Goal: Check status: Check status

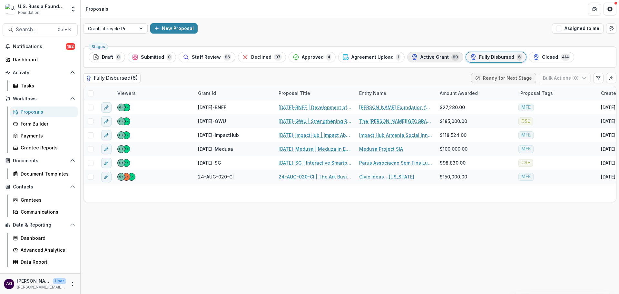
click at [425, 57] on span "Active Grant" at bounding box center [434, 56] width 28 height 5
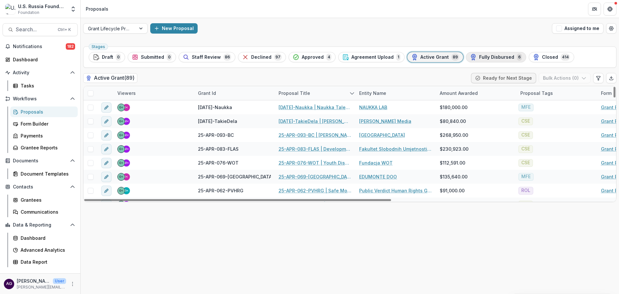
click at [479, 58] on span "Fully Disbursed" at bounding box center [496, 56] width 35 height 5
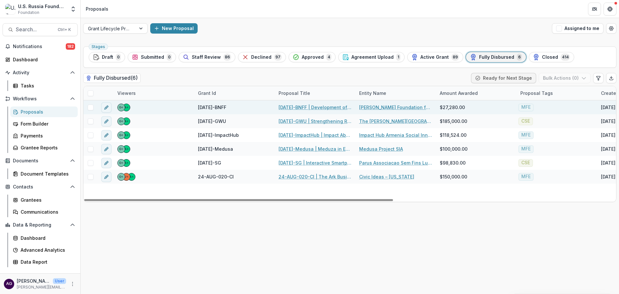
click at [291, 106] on link "[DATE]-BNFF | Development of the Media Studies Program" at bounding box center [314, 107] width 73 height 7
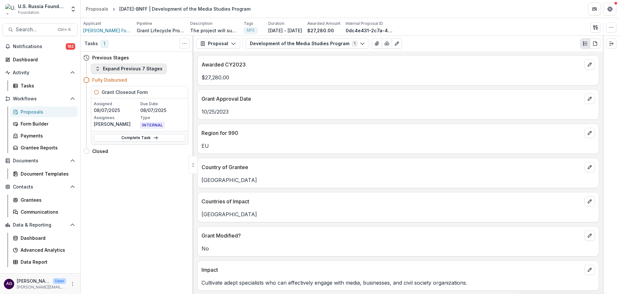
click at [120, 71] on button "Expand Previous 7 Stages" at bounding box center [129, 68] width 76 height 10
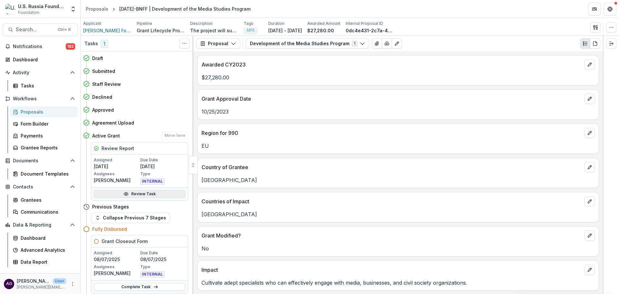
scroll to position [13, 0]
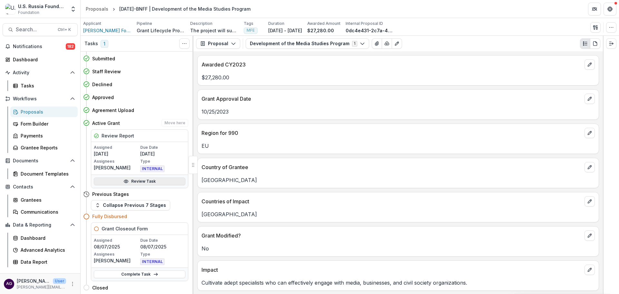
click at [156, 181] on link "Review Task" at bounding box center [140, 181] width 92 height 8
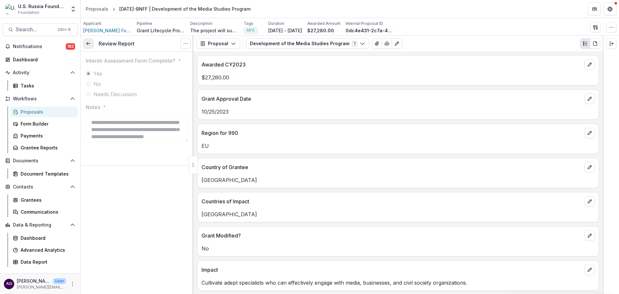
click at [90, 44] on line at bounding box center [88, 44] width 4 height 0
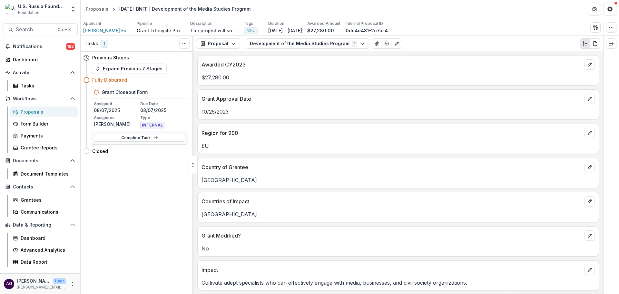
click at [35, 111] on div "Proposals" at bounding box center [47, 111] width 52 height 7
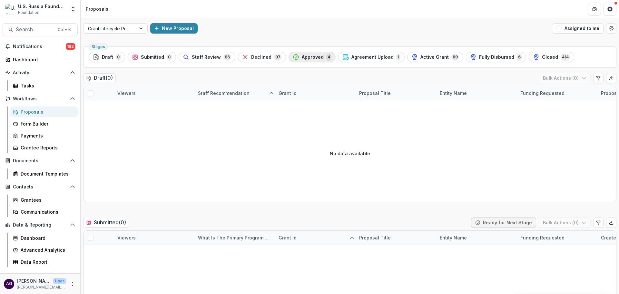
click at [309, 57] on span "Approved" at bounding box center [313, 56] width 22 height 5
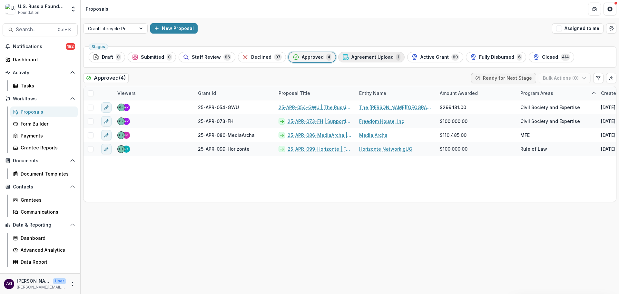
click at [359, 54] on div "Agreement Upload 1" at bounding box center [371, 56] width 58 height 7
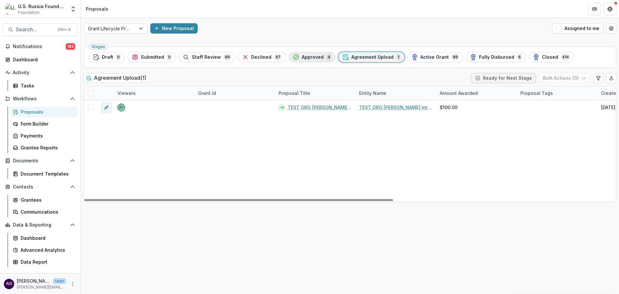
click at [315, 58] on span "Approved" at bounding box center [313, 56] width 22 height 5
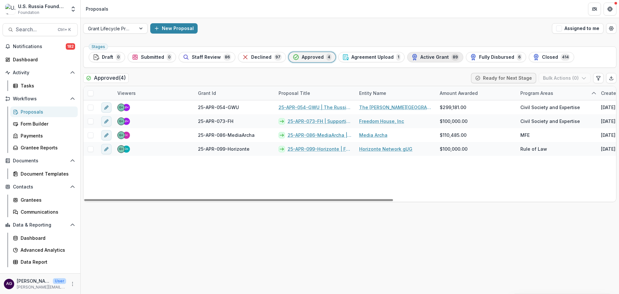
click at [422, 56] on span "Active Grant" at bounding box center [434, 56] width 28 height 5
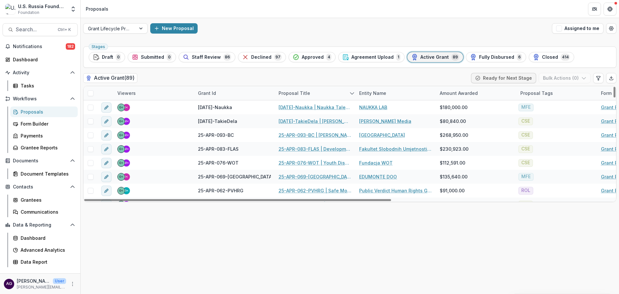
drag, startPoint x: 614, startPoint y: 194, endPoint x: 607, endPoint y: 84, distance: 110.1
click at [613, 87] on div at bounding box center [614, 92] width 2 height 11
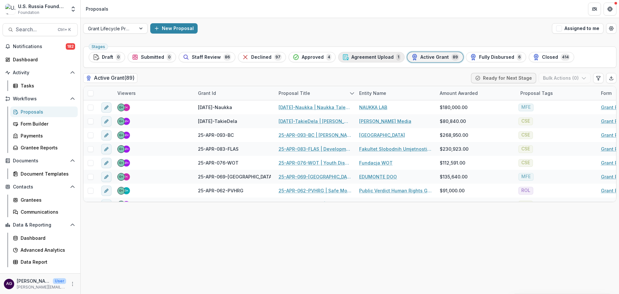
click at [362, 57] on span "Agreement Upload" at bounding box center [372, 56] width 42 height 5
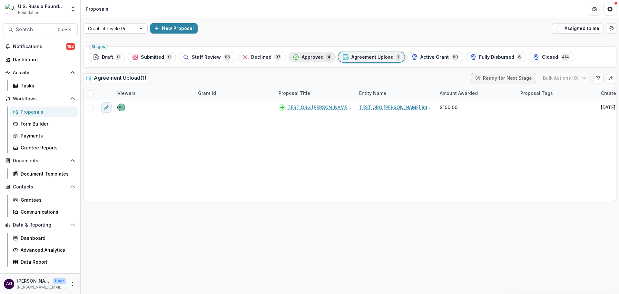
click at [309, 55] on span "Approved" at bounding box center [313, 56] width 22 height 5
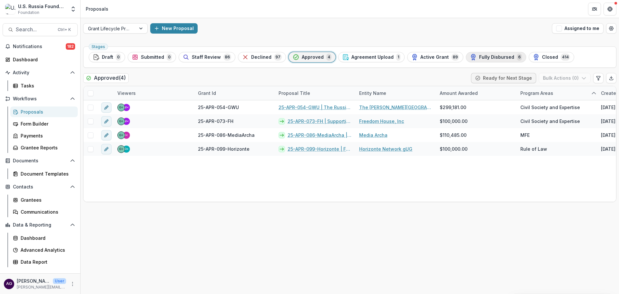
click at [485, 54] on div "Fully Disbursed 6" at bounding box center [496, 56] width 52 height 7
